Goal: Transaction & Acquisition: Purchase product/service

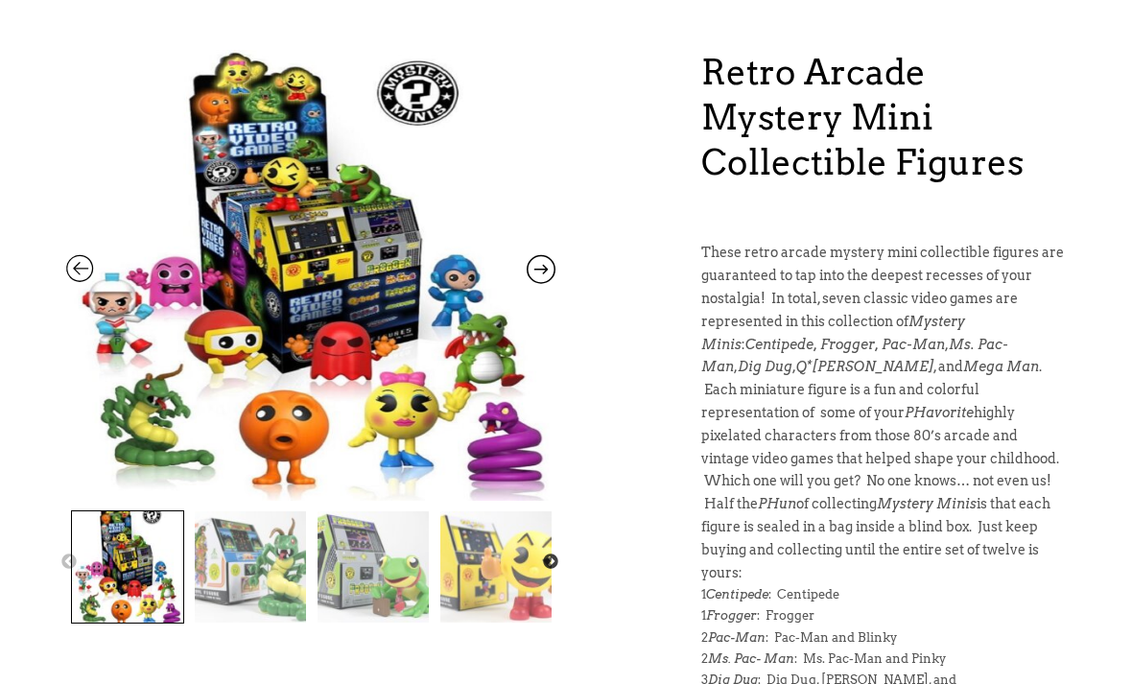
scroll to position [179, 0]
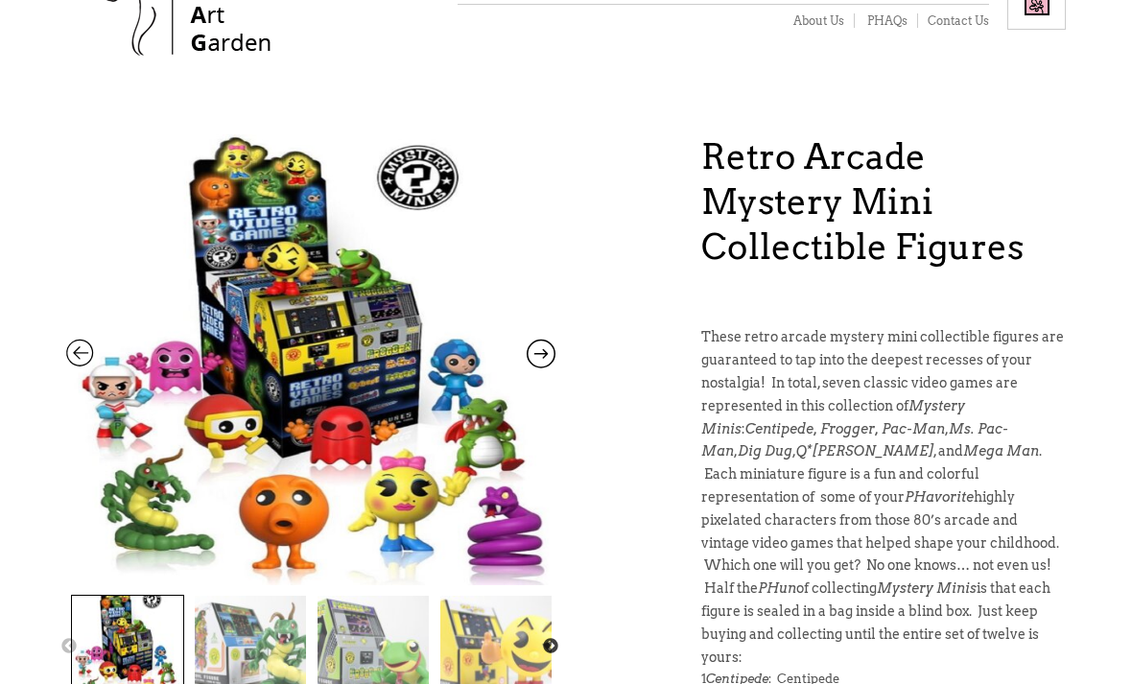
scroll to position [95, 0]
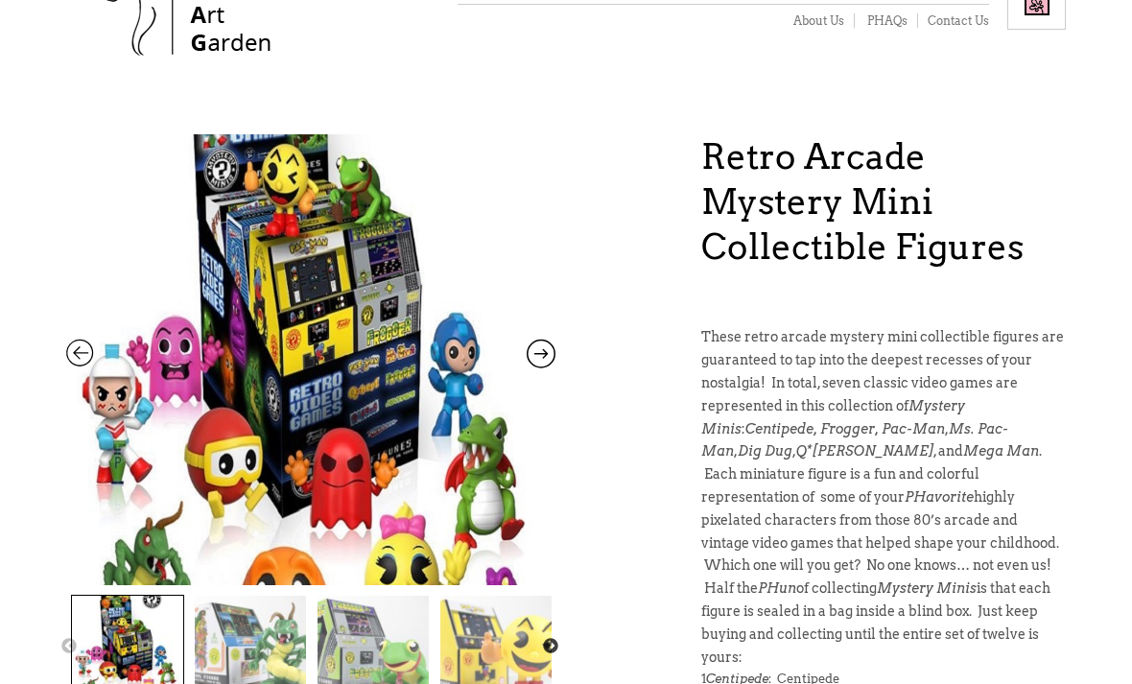
click at [214, 619] on img at bounding box center [250, 651] width 111 height 111
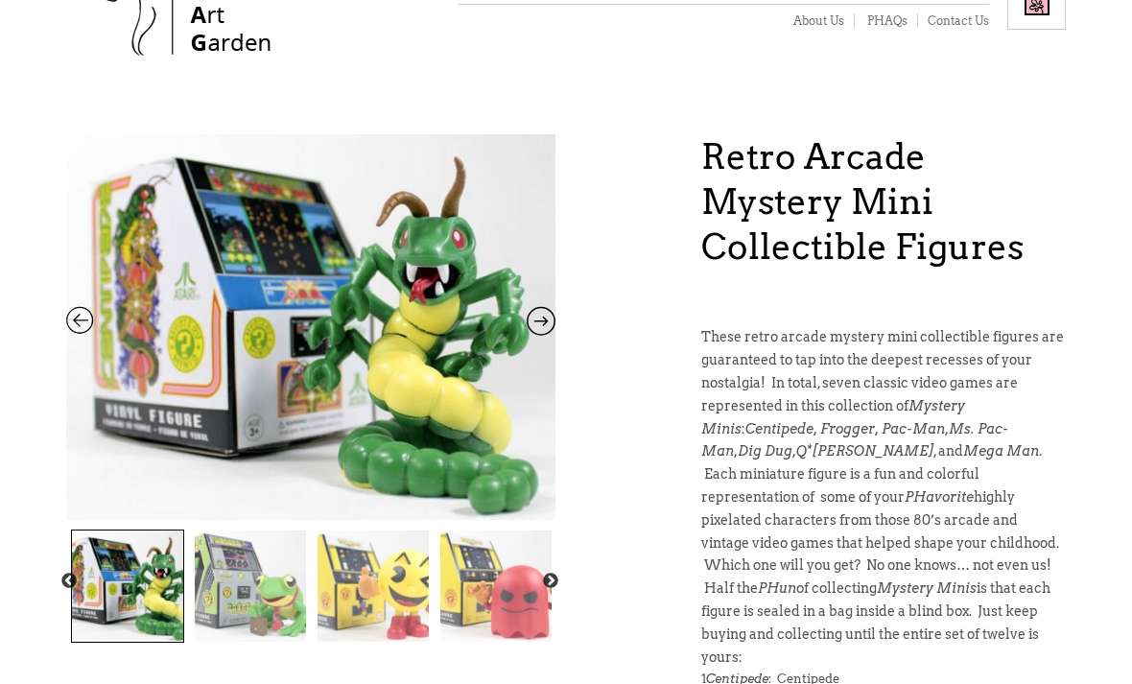
click at [245, 574] on img at bounding box center [250, 586] width 111 height 111
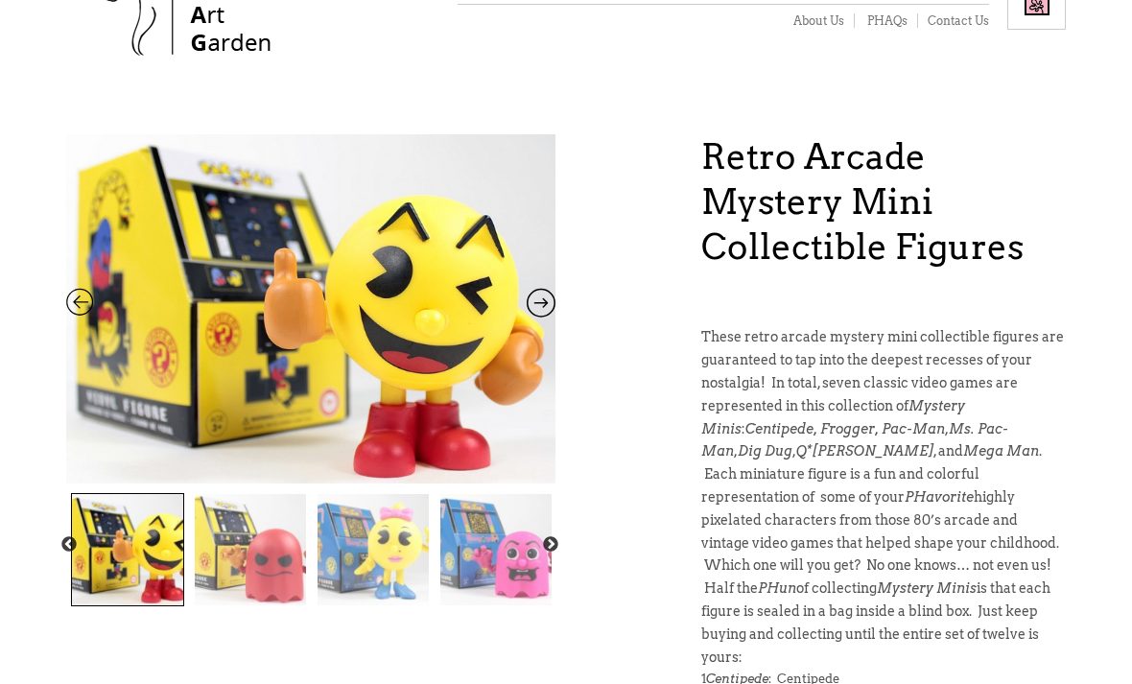
click at [78, 544] on button "Previous" at bounding box center [68, 544] width 19 height 19
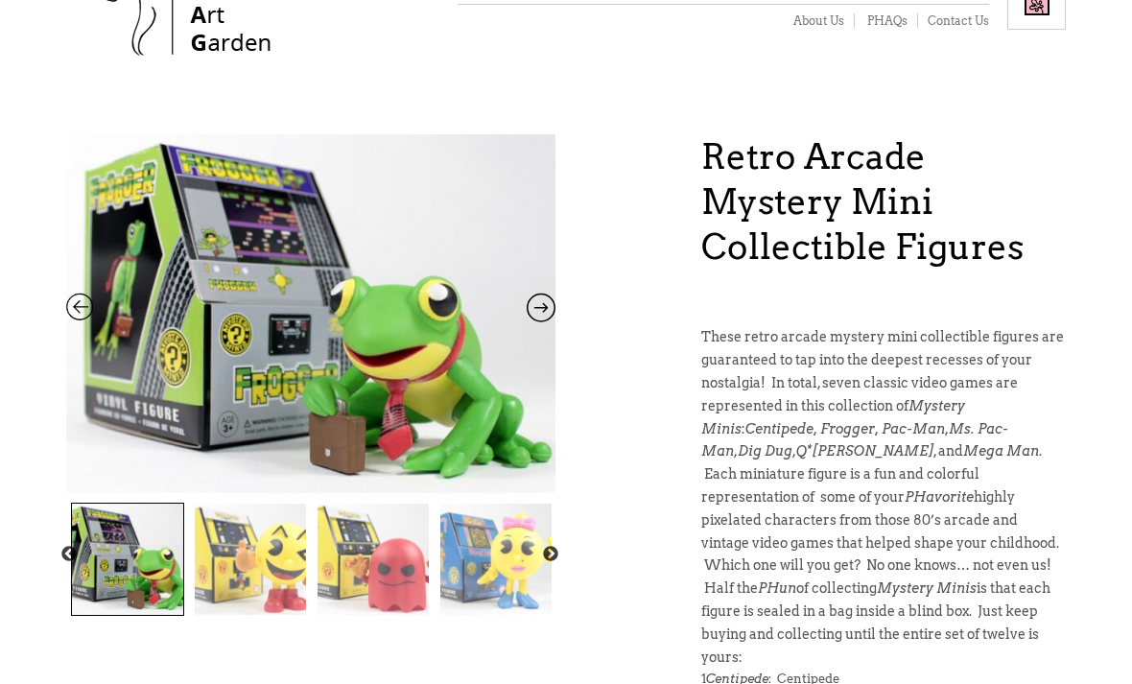
click at [70, 543] on div at bounding box center [619, 554] width 1596 height 123
click at [67, 542] on div at bounding box center [619, 554] width 1596 height 123
click at [59, 552] on button "Previous" at bounding box center [68, 554] width 19 height 19
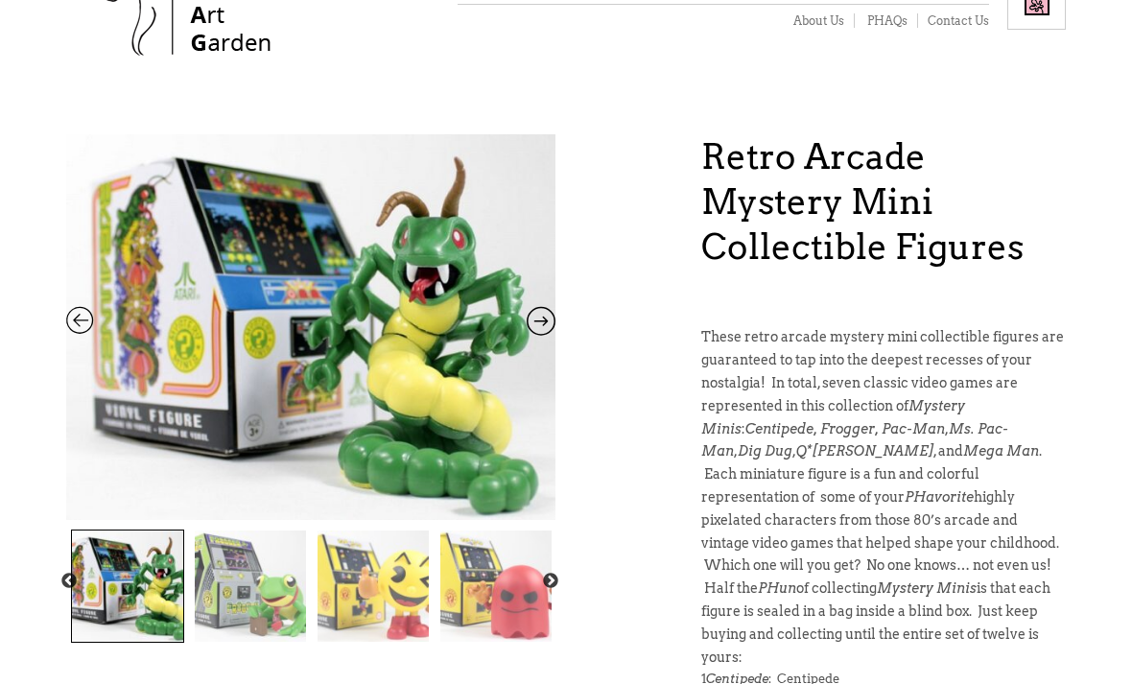
click at [222, 573] on img at bounding box center [250, 586] width 111 height 111
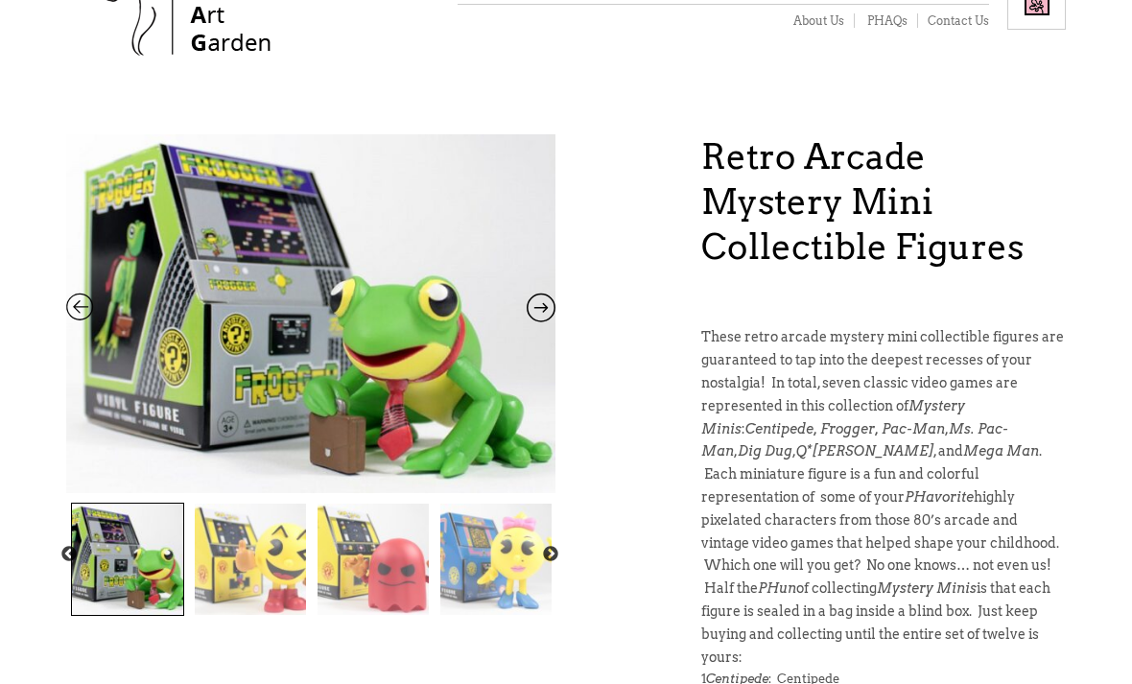
click at [233, 538] on img at bounding box center [250, 559] width 111 height 111
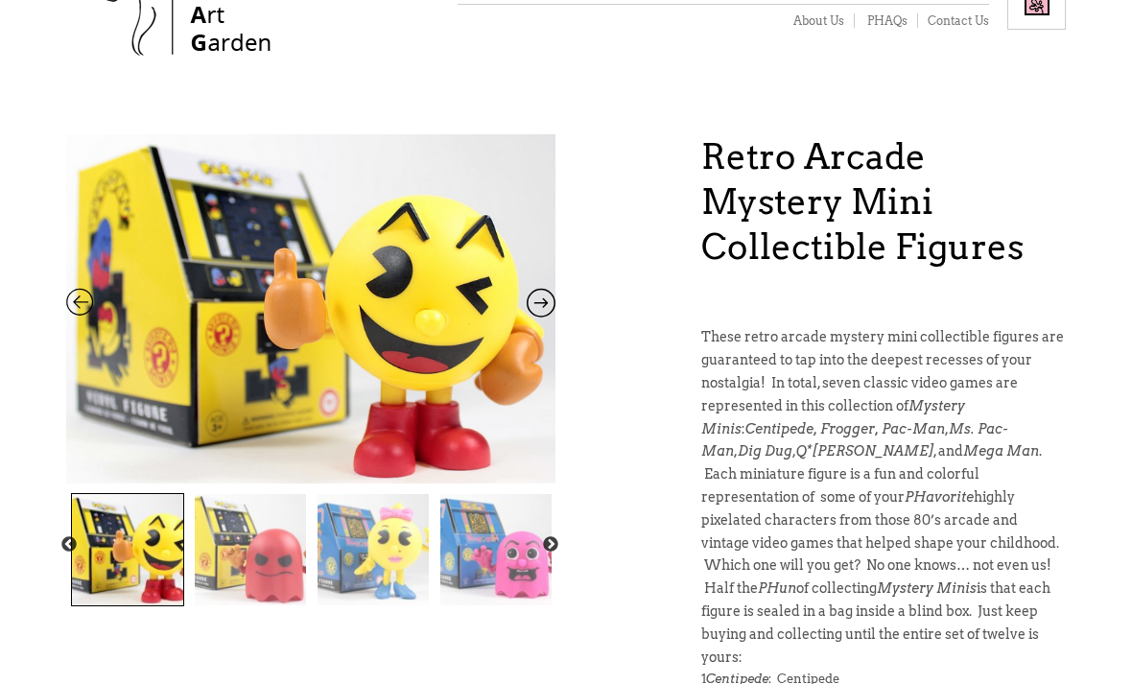
click at [223, 537] on img at bounding box center [250, 549] width 111 height 111
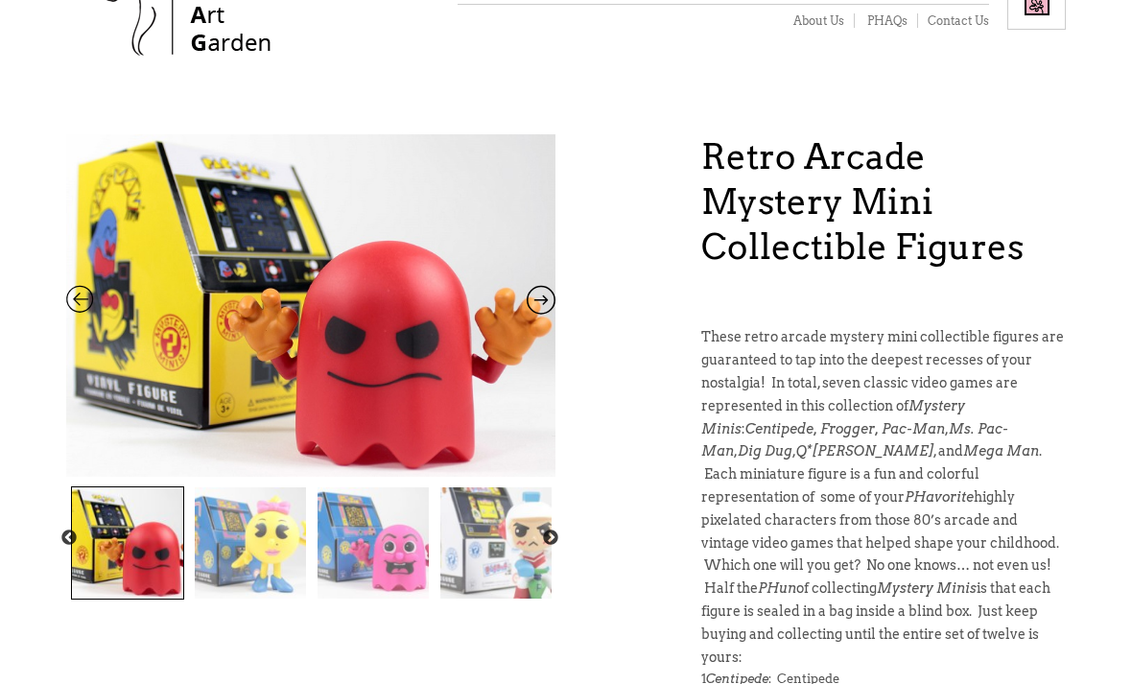
click at [226, 530] on img at bounding box center [250, 542] width 111 height 111
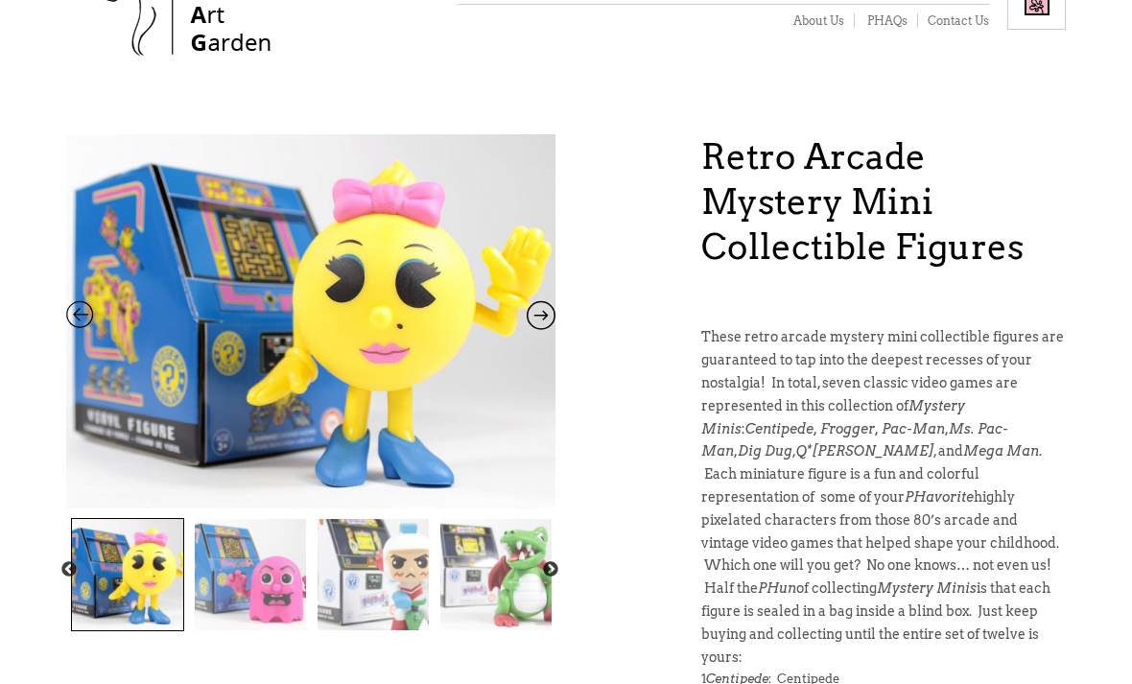
click at [218, 555] on img at bounding box center [250, 574] width 111 height 111
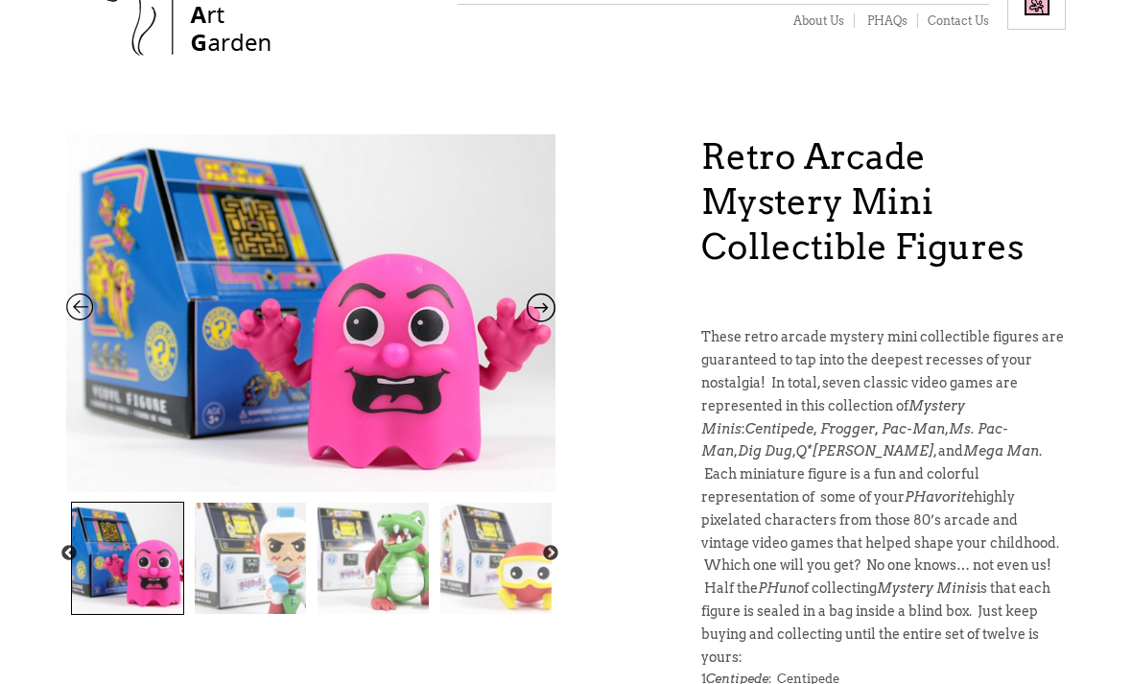
click at [235, 552] on img at bounding box center [250, 558] width 111 height 111
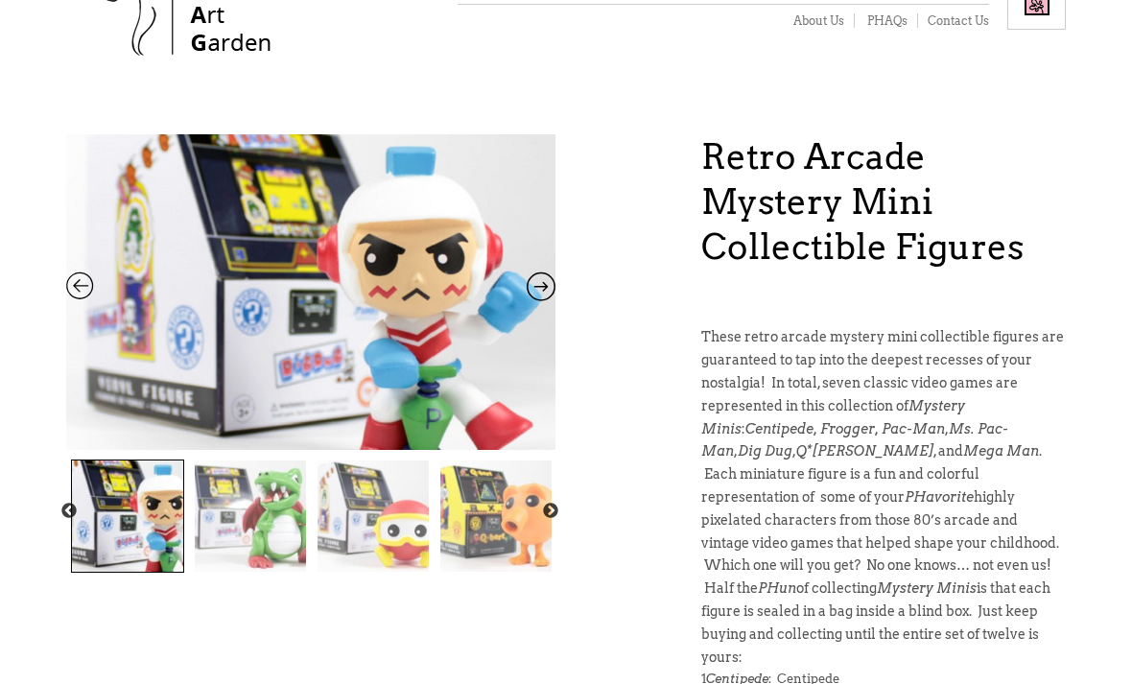
click at [246, 504] on img at bounding box center [250, 515] width 111 height 111
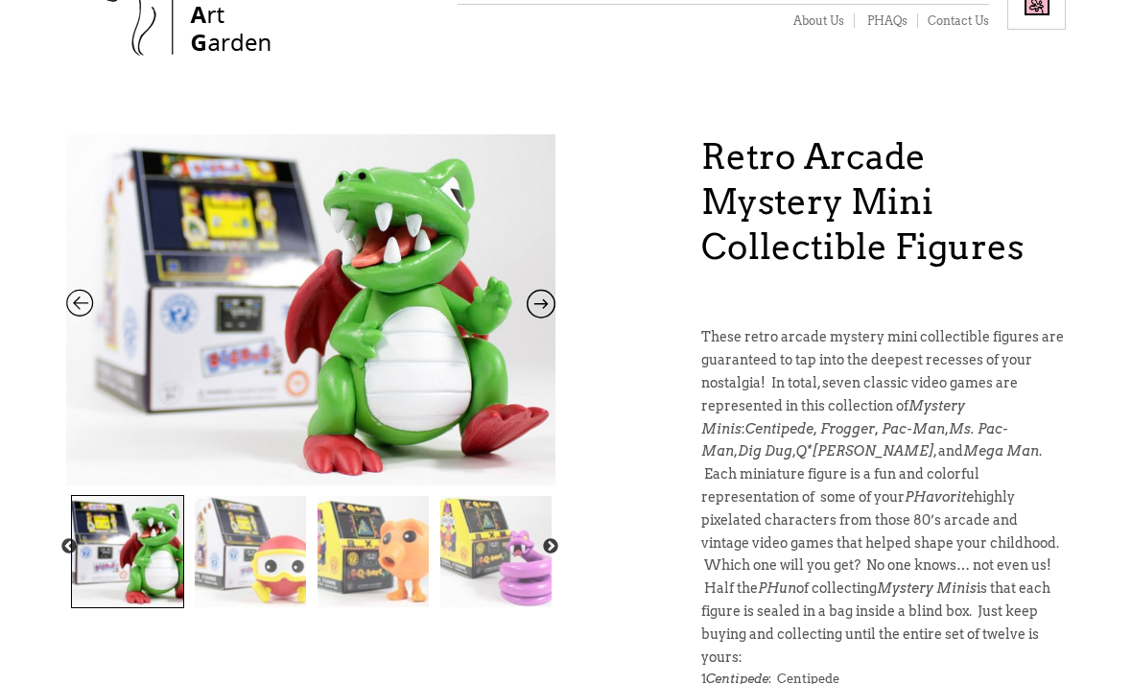
click at [238, 535] on img at bounding box center [250, 551] width 111 height 111
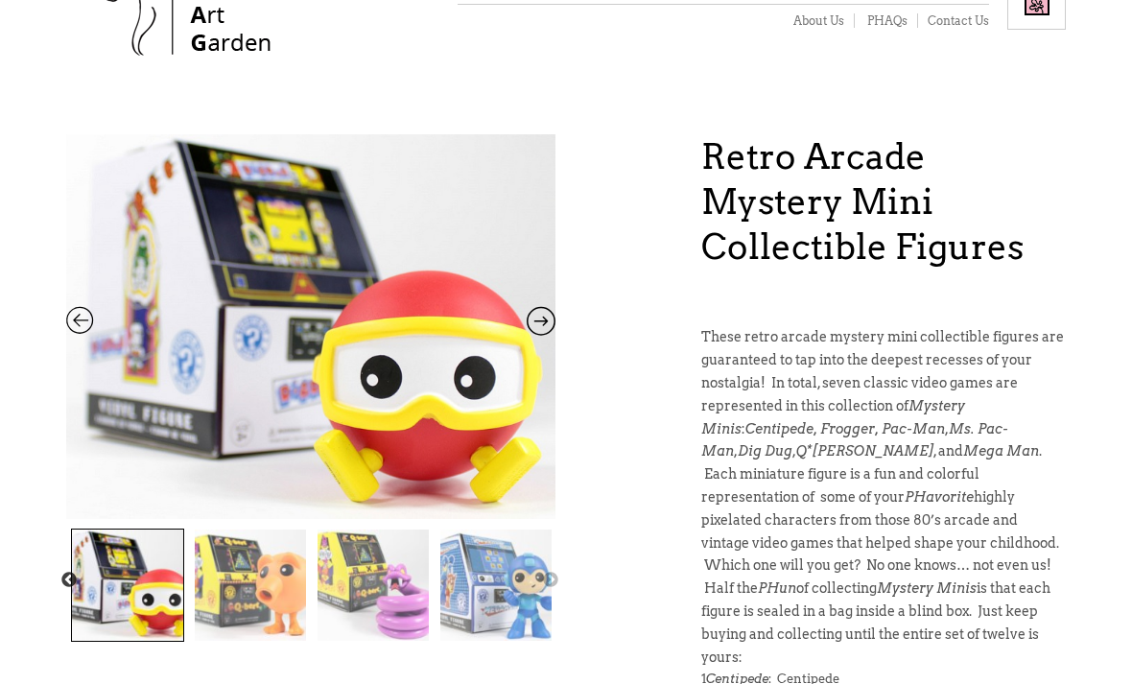
click at [232, 559] on img at bounding box center [250, 585] width 111 height 111
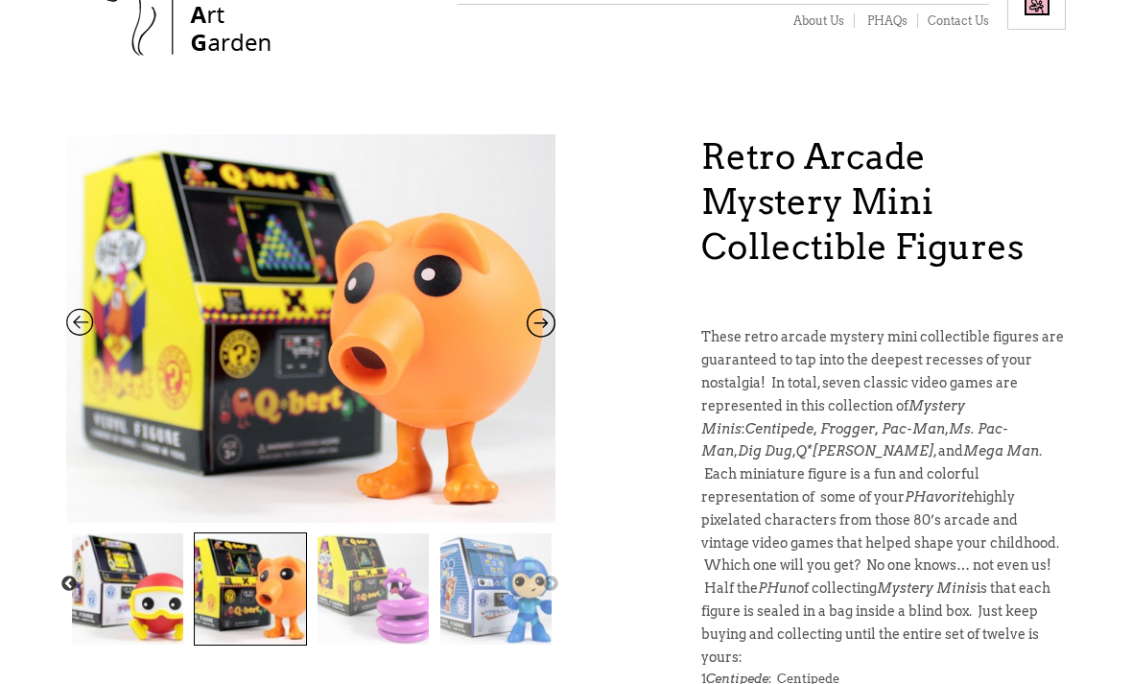
click at [332, 559] on img at bounding box center [373, 588] width 111 height 111
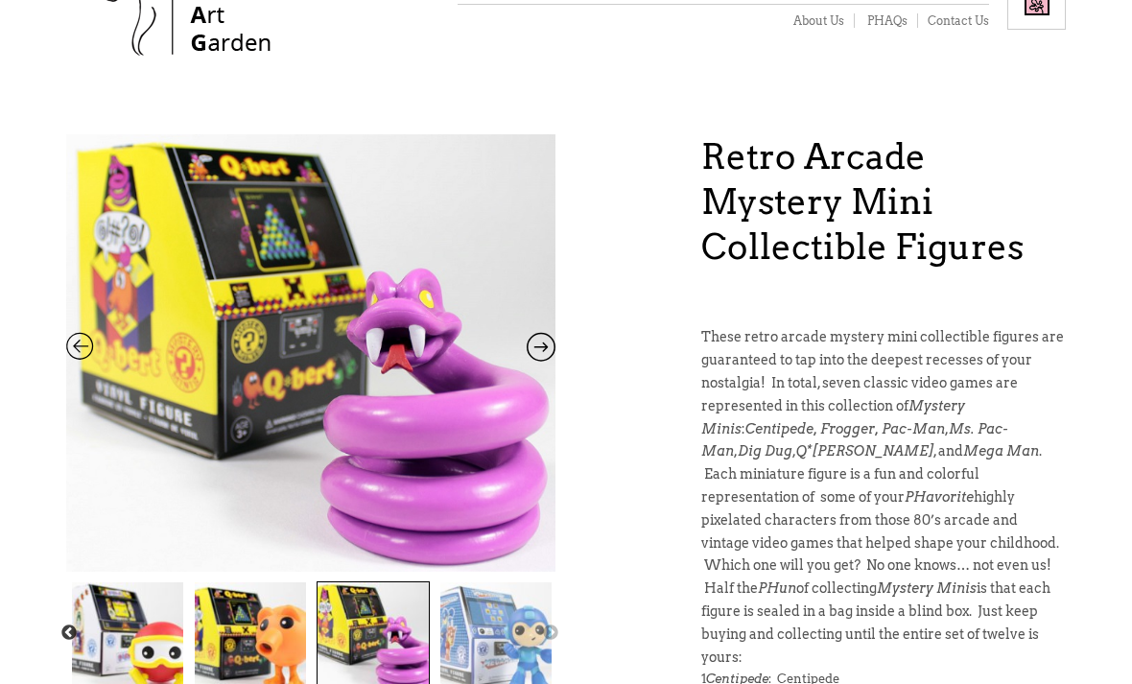
click at [512, 632] on img at bounding box center [495, 637] width 111 height 111
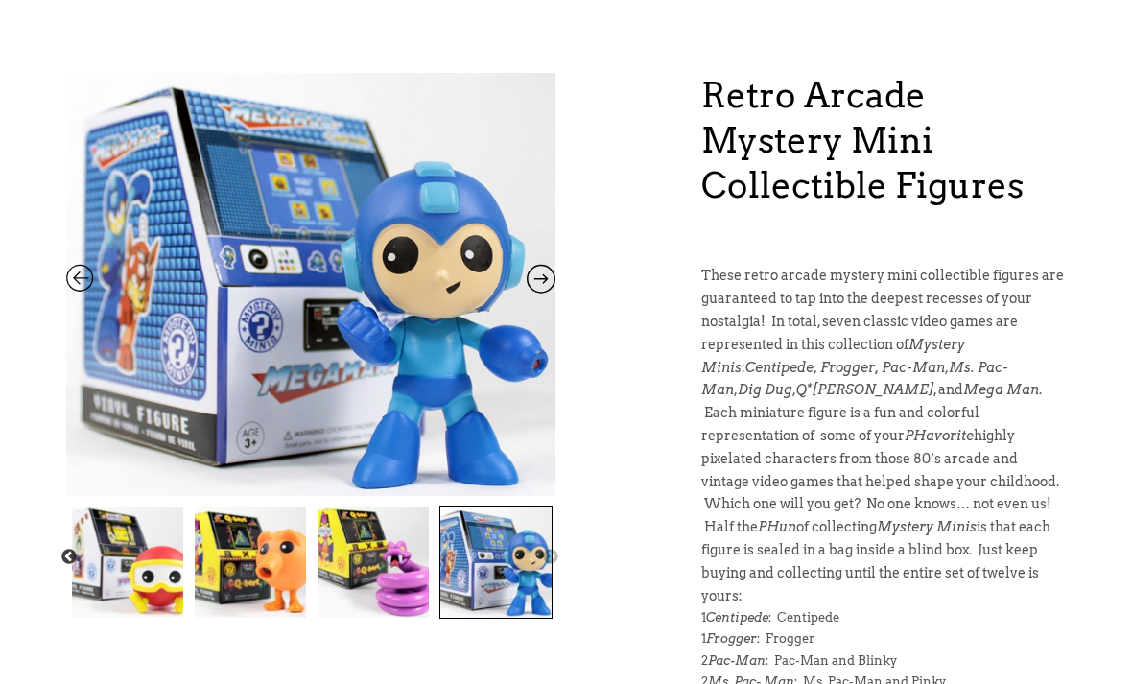
scroll to position [156, 0]
